Goal: Information Seeking & Learning: Find specific fact

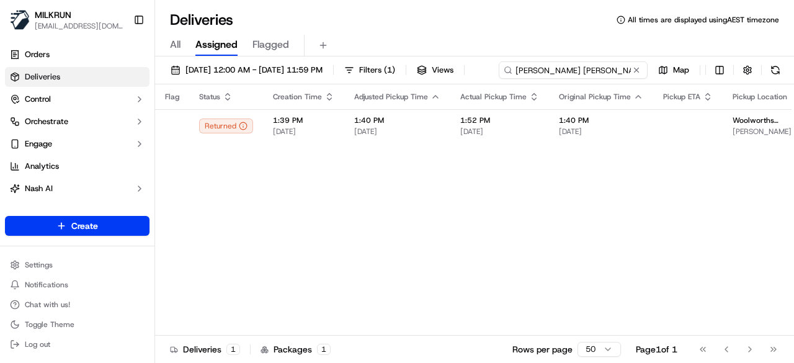
drag, startPoint x: 602, startPoint y: 65, endPoint x: 164, endPoint y: 74, distance: 437.6
click at [164, 74] on div "[DATE] 12:00 AM - [DATE] 11:59 PM Filters ( 1 ) Views [PERSON_NAME][GEOGRAPHIC_…" at bounding box center [474, 72] width 639 height 23
paste input "Victoria core"
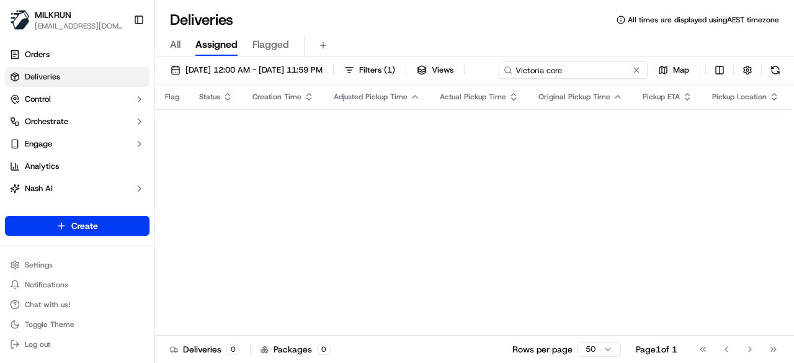
click at [499, 79] on input "Victoria core" at bounding box center [573, 69] width 149 height 17
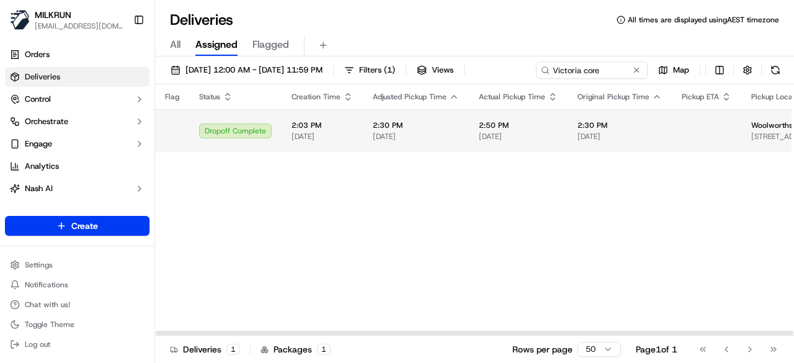
click at [593, 130] on span "2:30 PM" at bounding box center [620, 125] width 84 height 10
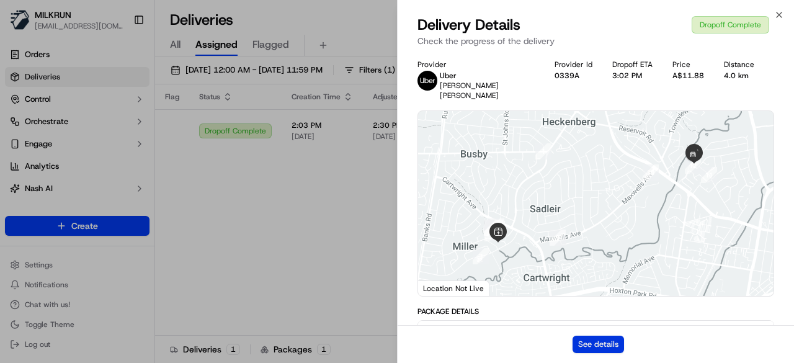
click at [611, 341] on button "See details" at bounding box center [599, 344] width 52 height 17
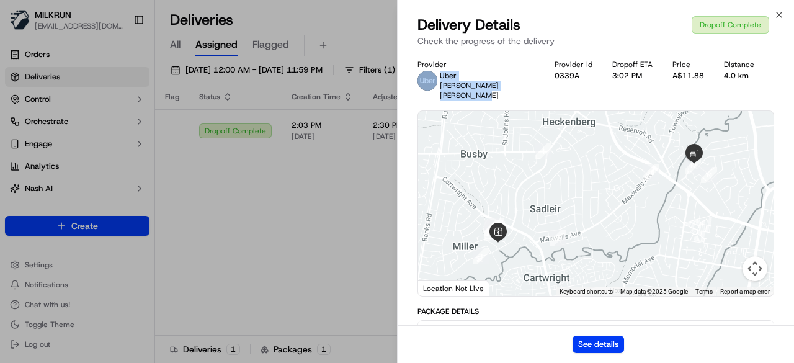
drag, startPoint x: 479, startPoint y: 98, endPoint x: 434, endPoint y: 85, distance: 47.1
click at [434, 85] on div "[PERSON_NAME] [PERSON_NAME]" at bounding box center [476, 86] width 117 height 30
click at [438, 81] on div "[PERSON_NAME] [PERSON_NAME]" at bounding box center [476, 86] width 117 height 30
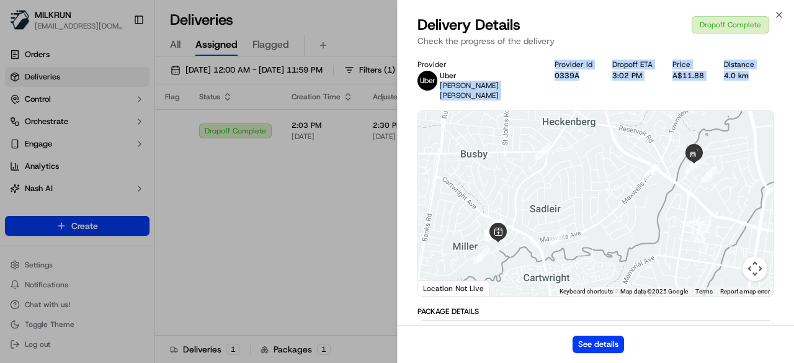
drag, startPoint x: 441, startPoint y: 85, endPoint x: 496, endPoint y: 110, distance: 60.6
click at [474, 99] on div "[PERSON_NAME] [PERSON_NAME]" at bounding box center [487, 86] width 95 height 30
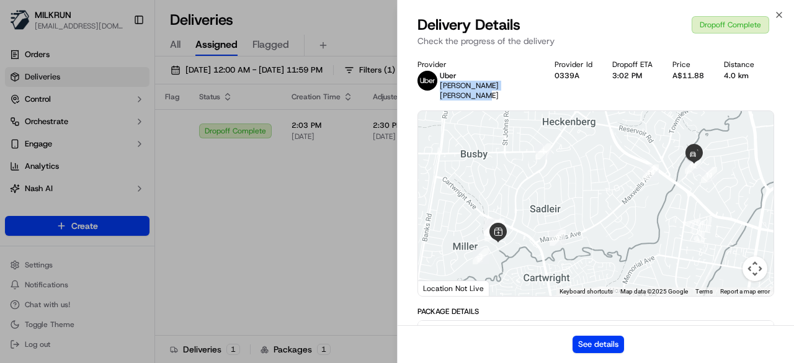
drag, startPoint x: 473, startPoint y: 99, endPoint x: 438, endPoint y: 87, distance: 37.1
click at [438, 86] on div "[PERSON_NAME] [PERSON_NAME]" at bounding box center [476, 86] width 117 height 30
copy span "[PERSON_NAME] [PERSON_NAME]"
drag, startPoint x: 220, startPoint y: 183, endPoint x: 292, endPoint y: 171, distance: 72.3
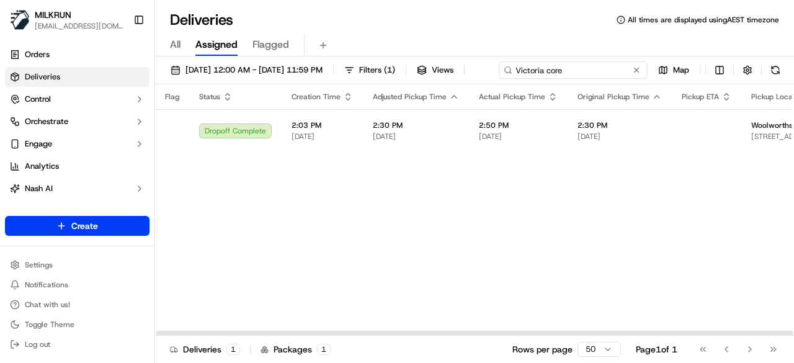
click at [606, 68] on div "[DATE] 12:00 AM - [DATE] 11:59 PM Filters ( 1 ) Views Victoria core Map" at bounding box center [474, 72] width 639 height 23
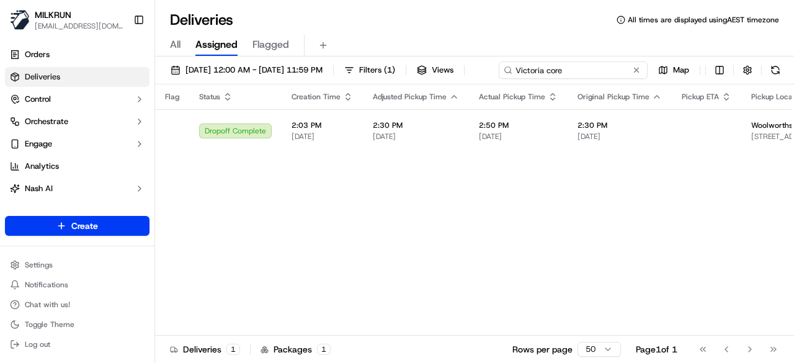
drag, startPoint x: 253, startPoint y: 86, endPoint x: 79, endPoint y: 79, distance: 173.3
click at [80, 85] on div "MILKRUN [EMAIL_ADDRESS][DOMAIN_NAME] Toggle Sidebar Orders Deliveries Control O…" at bounding box center [397, 181] width 794 height 363
paste input "[PERSON_NAME] [PERSON_NAME]"
type input "[PERSON_NAME] [PERSON_NAME]"
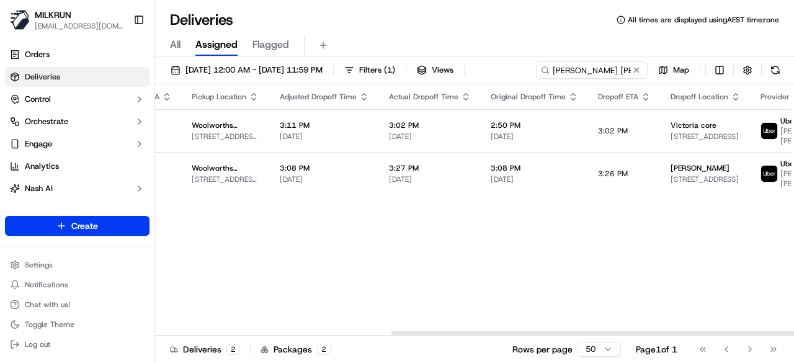
scroll to position [0, 658]
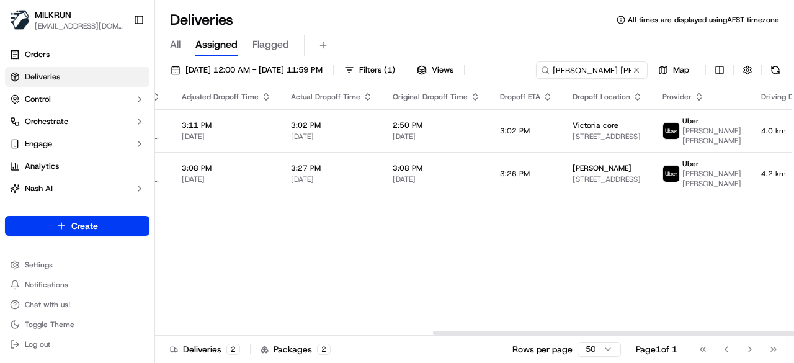
drag, startPoint x: 516, startPoint y: 354, endPoint x: 794, endPoint y: 356, distance: 277.4
click at [794, 335] on div at bounding box center [752, 333] width 638 height 4
